Goal: Task Accomplishment & Management: Manage account settings

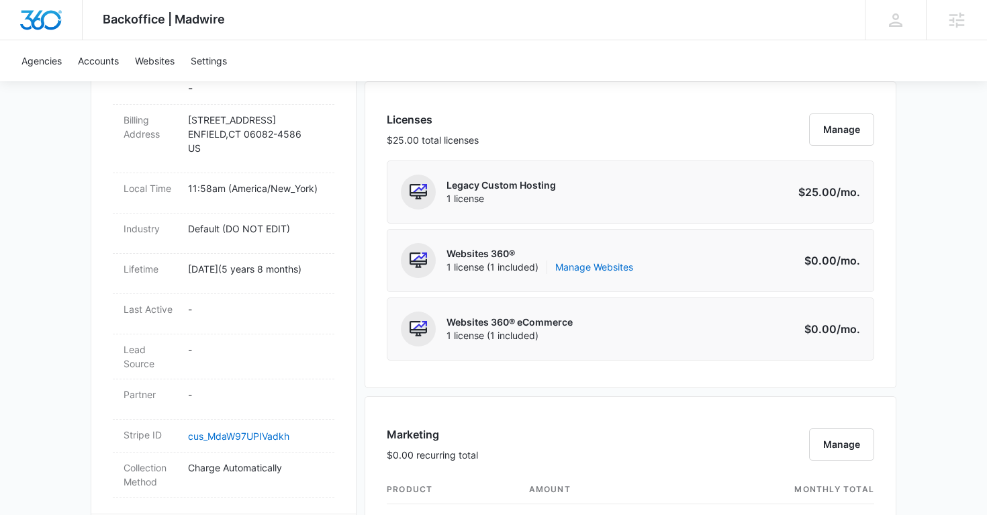
scroll to position [535, 0]
click at [599, 273] on div "Websites 360® 1 license (1 included) Manage Websites" at bounding box center [539, 259] width 187 height 35
click at [605, 268] on link "Manage Websites" at bounding box center [594, 265] width 78 height 13
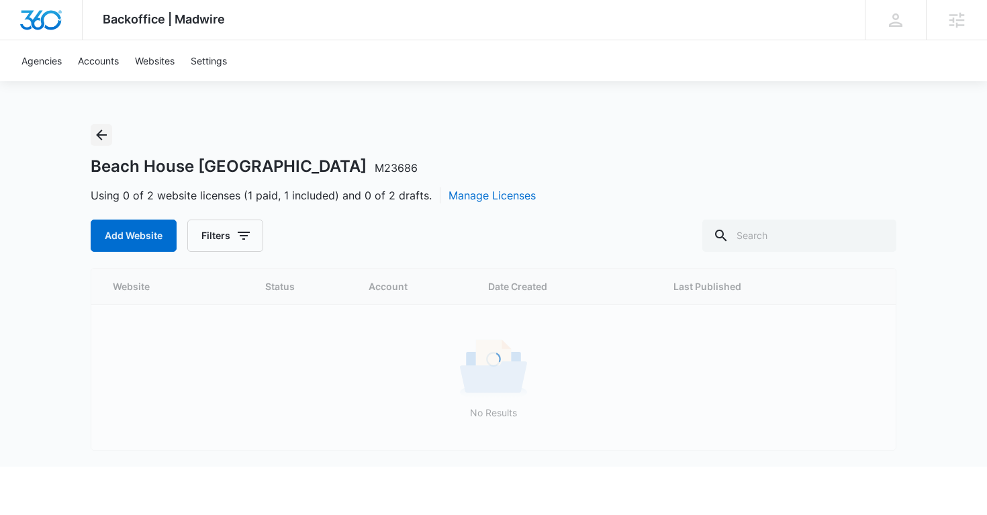
click at [103, 131] on icon "Back" at bounding box center [101, 135] width 16 height 16
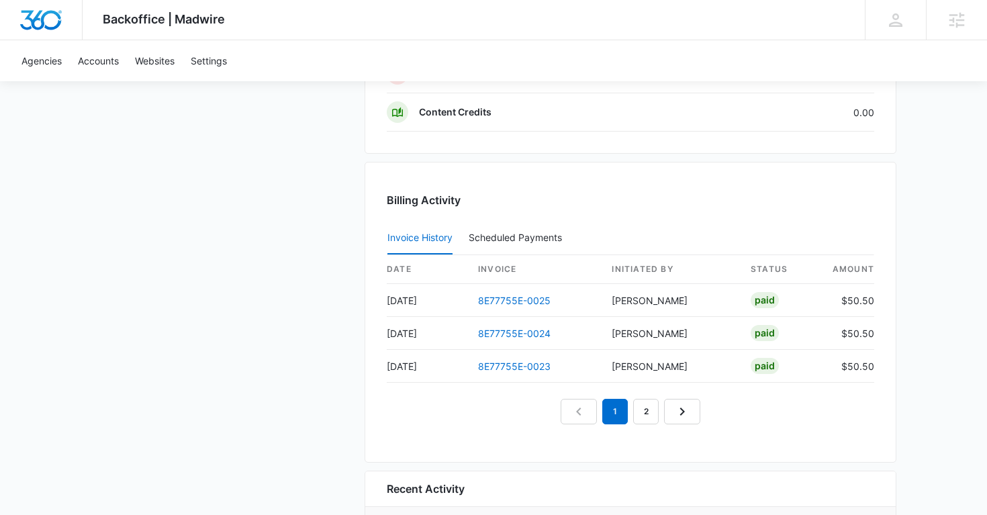
scroll to position [1321, 0]
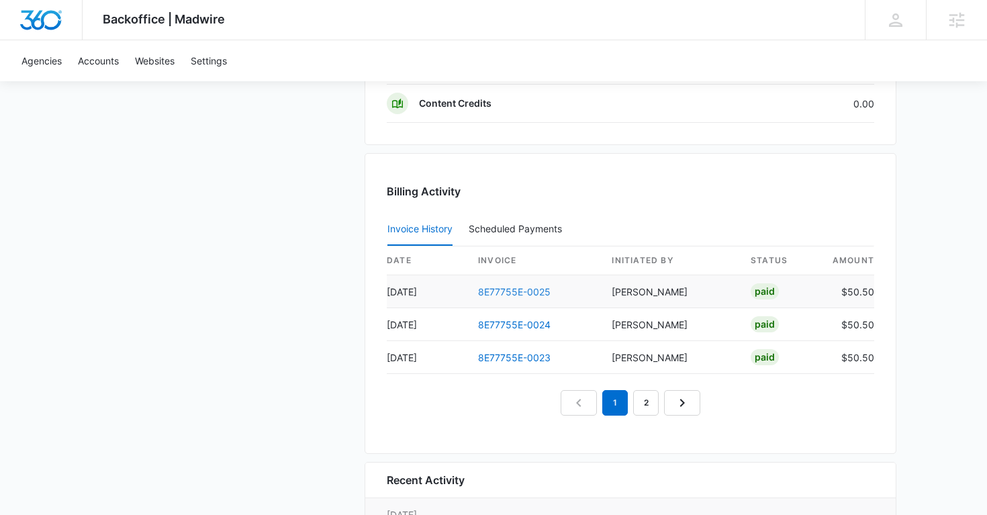
click at [529, 286] on link "8E77755E-0025" at bounding box center [514, 291] width 72 height 11
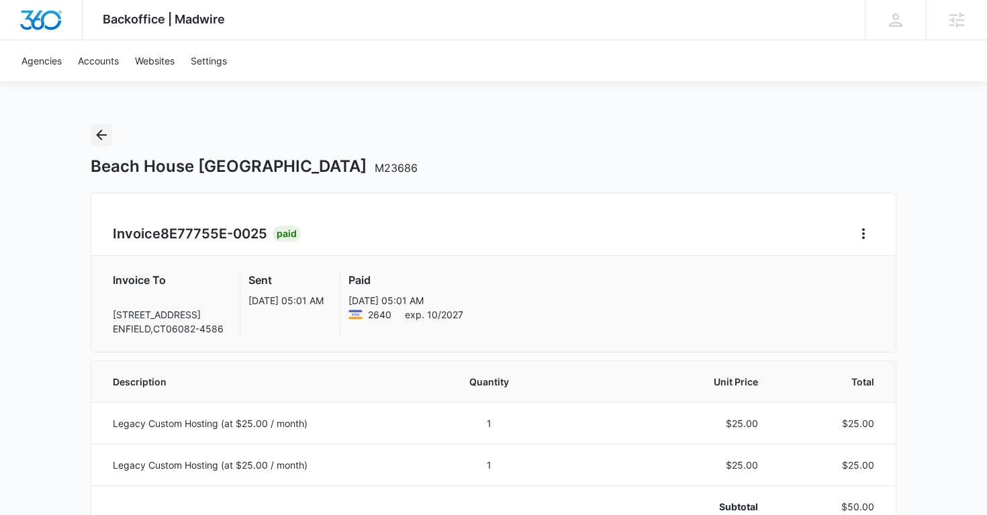
click at [107, 138] on icon "Back" at bounding box center [101, 135] width 16 height 16
